Goal: Task Accomplishment & Management: Manage account settings

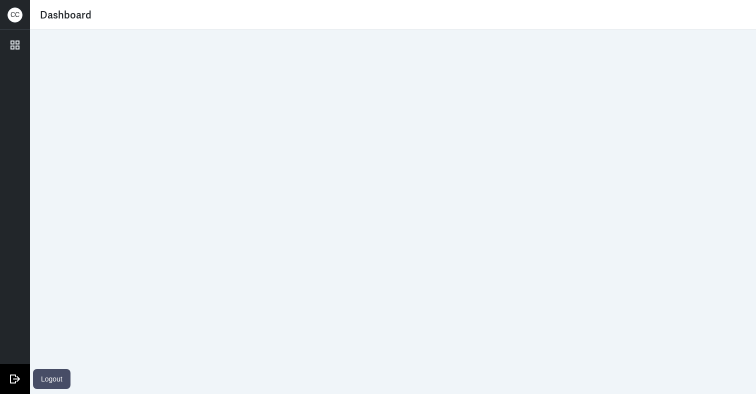
click at [18, 366] on link at bounding box center [15, 379] width 30 height 30
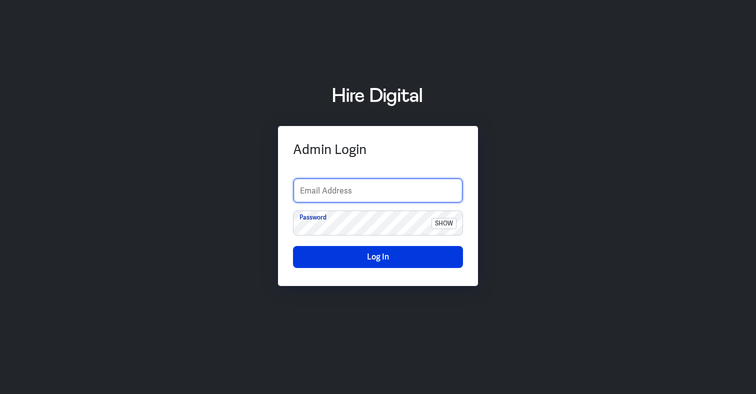
click at [366, 193] on input "text" at bounding box center [377, 190] width 169 height 24
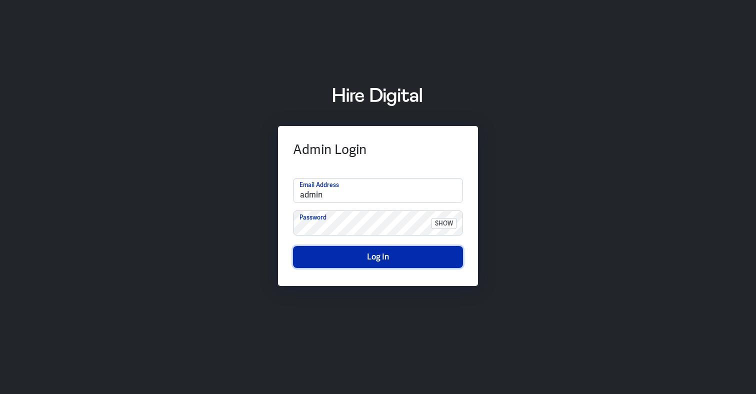
click at [405, 262] on button "Log In" at bounding box center [378, 257] width 170 height 22
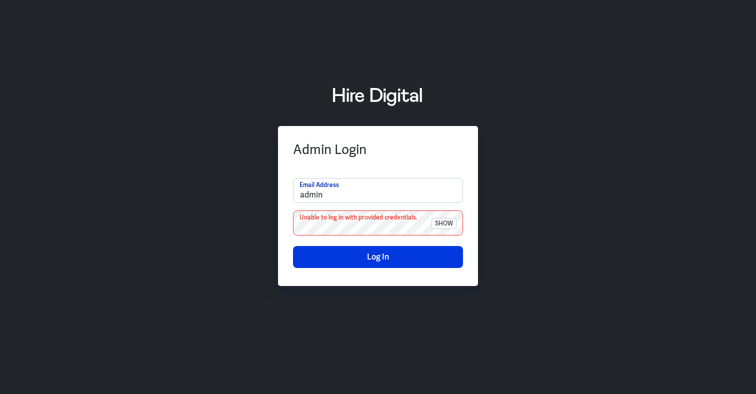
click at [368, 161] on div "Admin Login admin Email Address Unable to log in with provided credentials. sho…" at bounding box center [378, 206] width 200 height 160
click at [367, 195] on input "admin" at bounding box center [377, 190] width 169 height 24
type input "support@hiredigital.com"
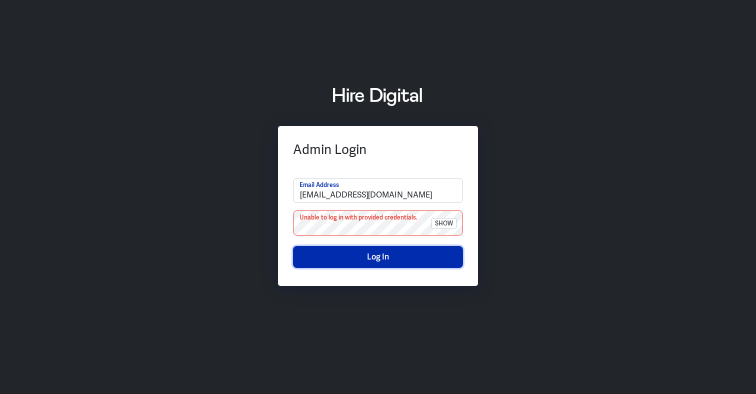
click at [430, 255] on button "Log In" at bounding box center [378, 257] width 170 height 22
